Goal: Task Accomplishment & Management: Use online tool/utility

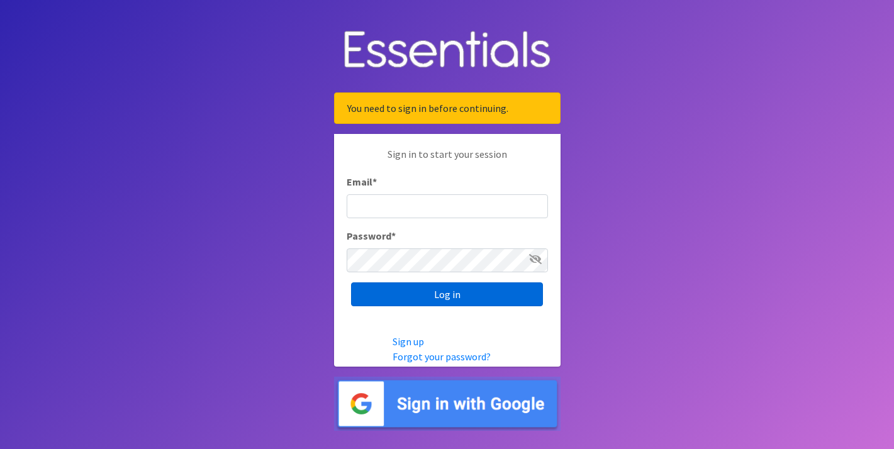
type input "[EMAIL_ADDRESS][DOMAIN_NAME]"
click at [437, 292] on input "Log in" at bounding box center [447, 294] width 192 height 24
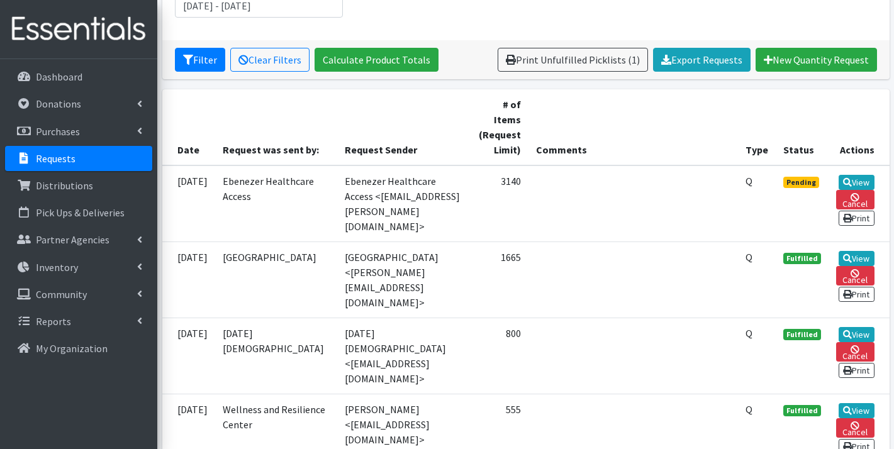
scroll to position [244, 0]
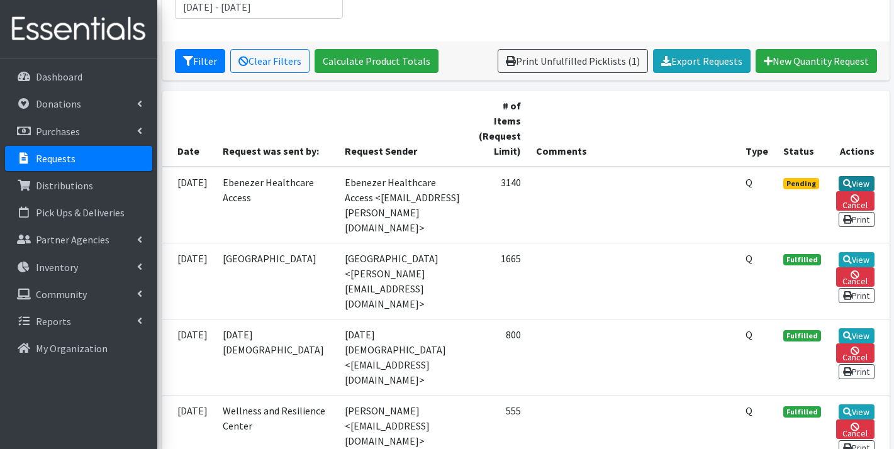
click at [857, 176] on link "View" at bounding box center [856, 183] width 36 height 15
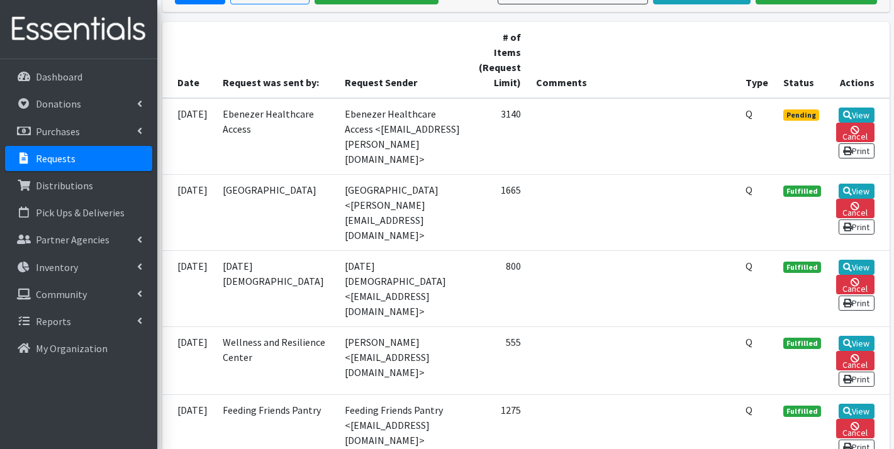
scroll to position [174, 0]
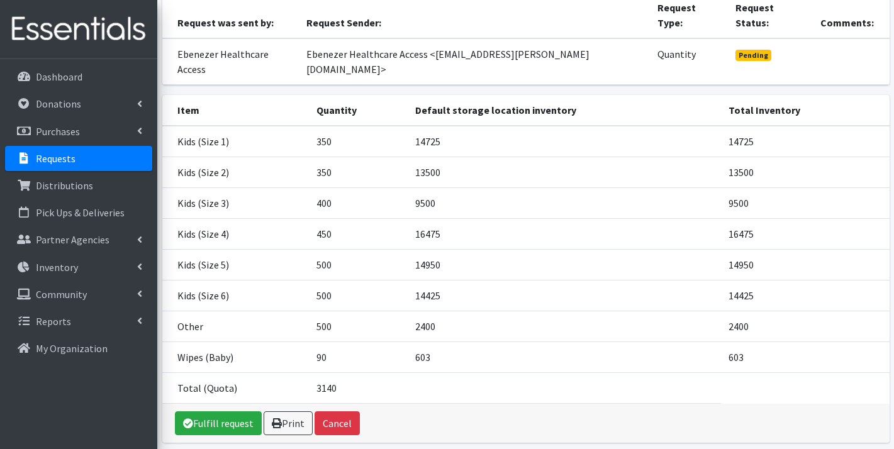
scroll to position [120, 0]
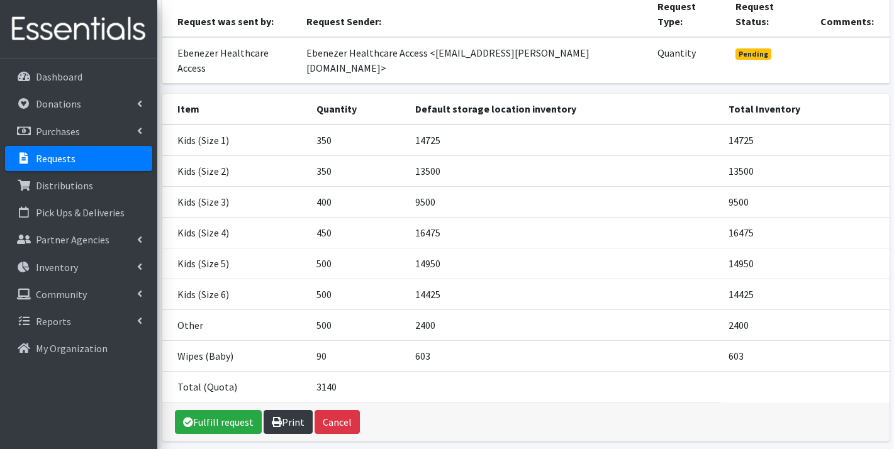
click at [288, 410] on link "Print" at bounding box center [288, 422] width 49 height 24
